Goal: Task Accomplishment & Management: Manage account settings

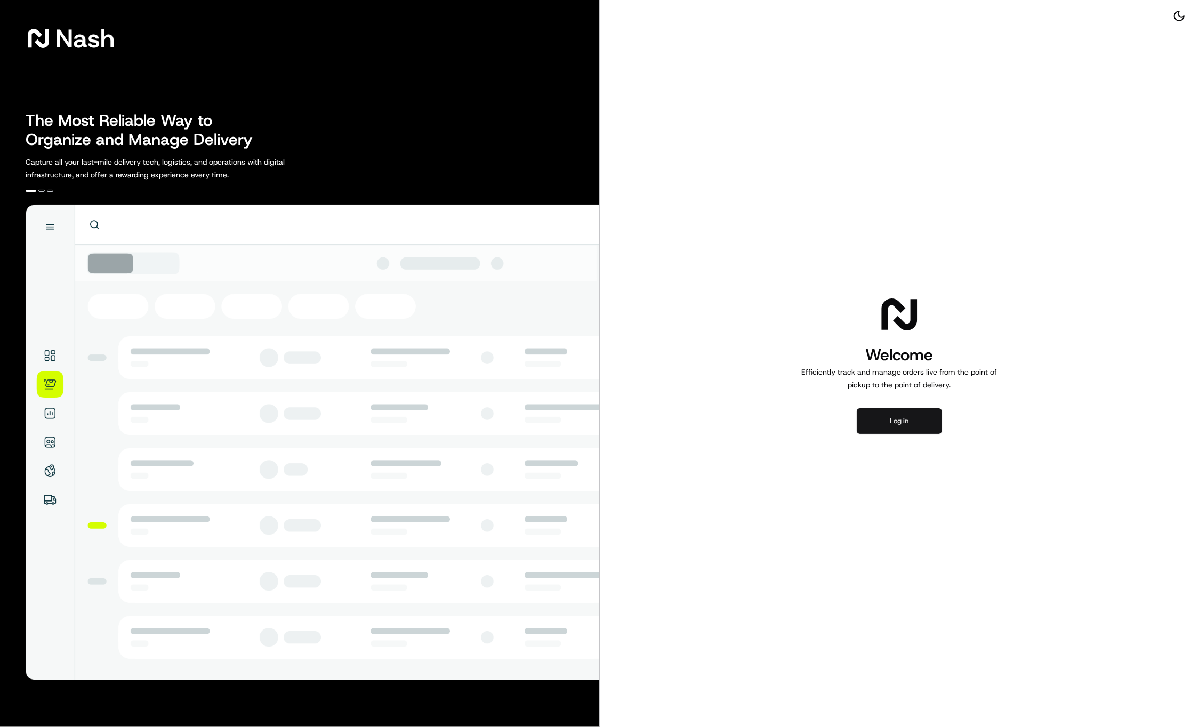
click at [913, 421] on button "Log in" at bounding box center [899, 421] width 85 height 26
